Goal: Check status: Check status

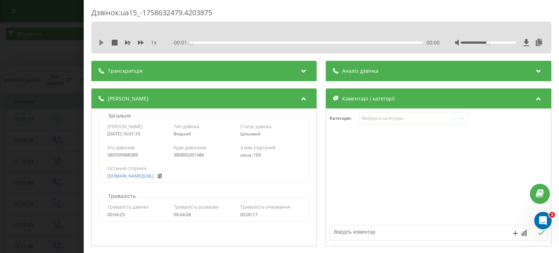
click at [100, 42] on icon at bounding box center [101, 43] width 4 height 6
click at [304, 44] on div "- 02:35 01:33 01:33" at bounding box center [306, 42] width 267 height 7
click at [304, 42] on div "02:04" at bounding box center [307, 43] width 232 height 2
click at [321, 42] on div "02:22" at bounding box center [307, 43] width 232 height 2
click at [331, 43] on div "02:32" at bounding box center [307, 43] width 232 height 2
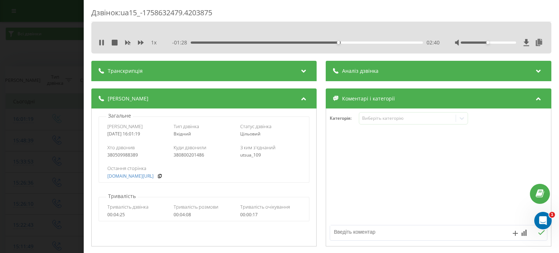
click at [352, 42] on div "02:40" at bounding box center [307, 43] width 232 height 2
click at [367, 42] on div "03:23" at bounding box center [307, 43] width 232 height 2
click at [360, 42] on div "03:12" at bounding box center [307, 43] width 232 height 2
click at [355, 42] on div "02:59" at bounding box center [307, 43] width 232 height 2
click at [377, 43] on div "03:34" at bounding box center [307, 43] width 232 height 2
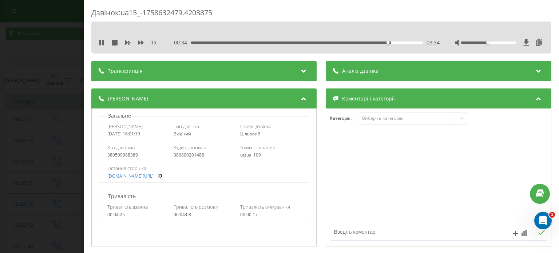
click at [349, 42] on div "03:34" at bounding box center [307, 43] width 232 height 2
click at [100, 40] on icon at bounding box center [99, 43] width 1 height 6
click at [377, 42] on div "03:22" at bounding box center [307, 43] width 232 height 2
click at [103, 43] on icon at bounding box center [102, 43] width 6 height 6
drag, startPoint x: 374, startPoint y: 42, endPoint x: 364, endPoint y: 44, distance: 10.1
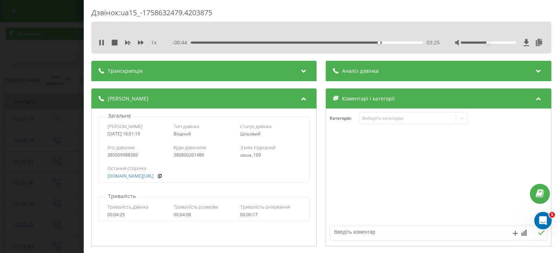
click at [374, 42] on div "03:25" at bounding box center [307, 43] width 232 height 2
click at [98, 46] on div "1 x - 00:50 03:19 03:19" at bounding box center [321, 42] width 449 height 11
click at [101, 43] on icon at bounding box center [102, 43] width 6 height 6
click at [101, 42] on icon at bounding box center [101, 43] width 4 height 6
click at [200, 42] on div "03:20" at bounding box center [307, 43] width 232 height 2
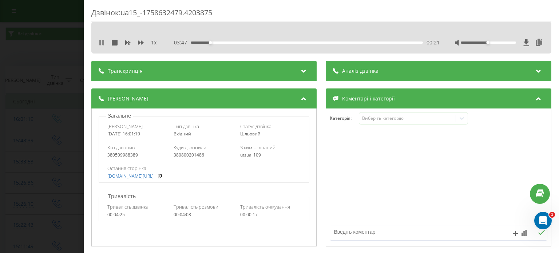
click at [99, 43] on icon at bounding box center [102, 43] width 6 height 6
